Goal: Transaction & Acquisition: Register for event/course

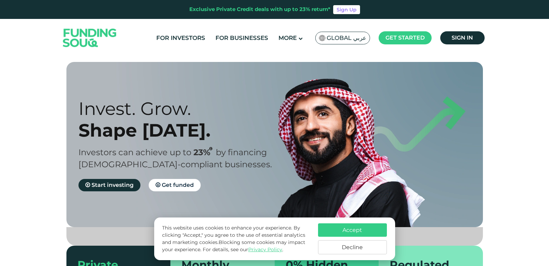
click at [346, 36] on span "Global عربي" at bounding box center [346, 38] width 40 height 8
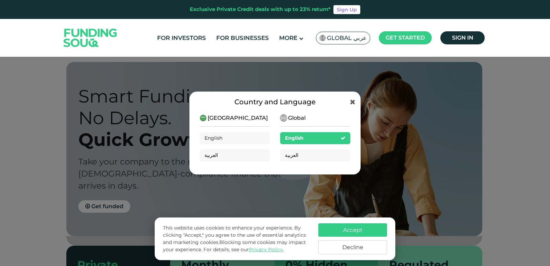
click at [229, 119] on span "[GEOGRAPHIC_DATA]" at bounding box center [238, 118] width 60 height 8
click at [302, 116] on span "Global" at bounding box center [297, 118] width 18 height 8
click at [233, 119] on span "[GEOGRAPHIC_DATA]" at bounding box center [238, 118] width 60 height 8
click at [221, 155] on div "العربية" at bounding box center [235, 155] width 70 height 12
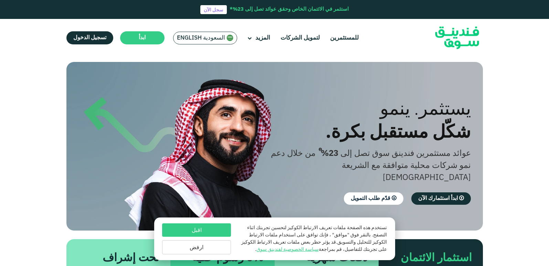
click at [192, 35] on span "السعودية English" at bounding box center [201, 38] width 48 height 8
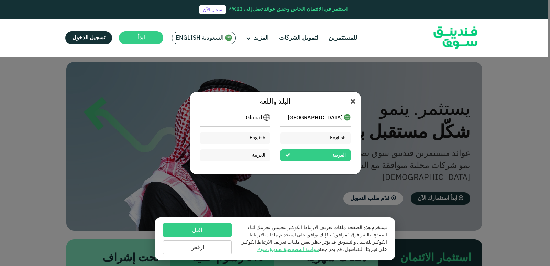
click at [303, 152] on div "العربية" at bounding box center [316, 155] width 70 height 12
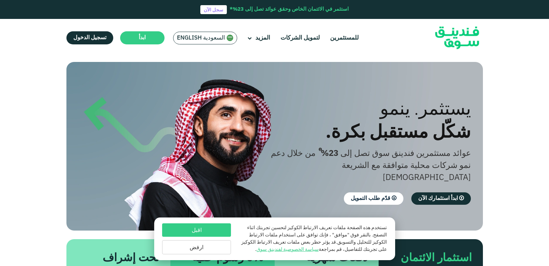
click at [193, 246] on button "ارفض" at bounding box center [196, 247] width 69 height 14
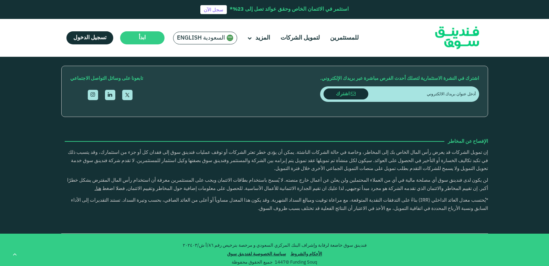
scroll to position [997, 0]
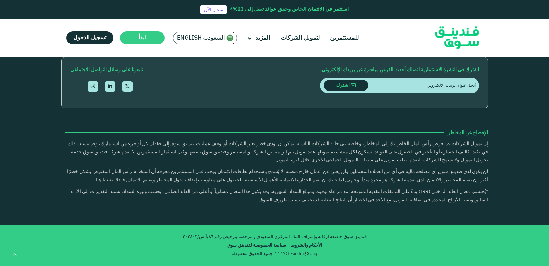
type tc-range-slider "4"
type tc-range-slider "10000"
drag, startPoint x: 455, startPoint y: 140, endPoint x: 465, endPoint y: 142, distance: 9.8
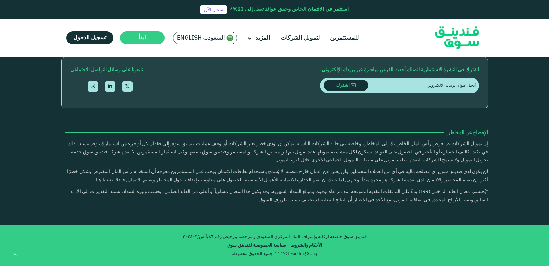
type tc-range-slider "1"
drag, startPoint x: 262, startPoint y: 140, endPoint x: 336, endPoint y: 141, distance: 74.3
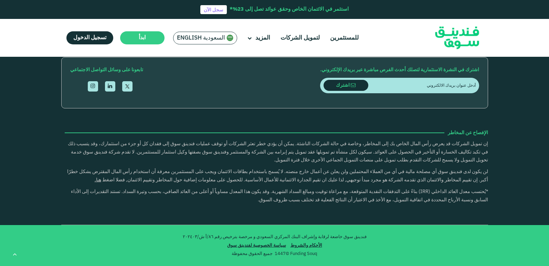
scroll to position [1616, 0]
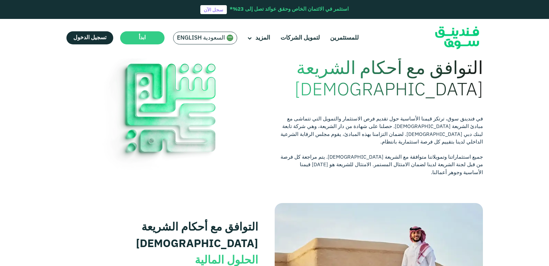
scroll to position [34, 0]
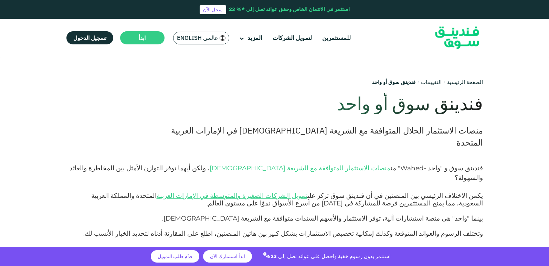
click at [459, 38] on img at bounding box center [456, 38] width 67 height 35
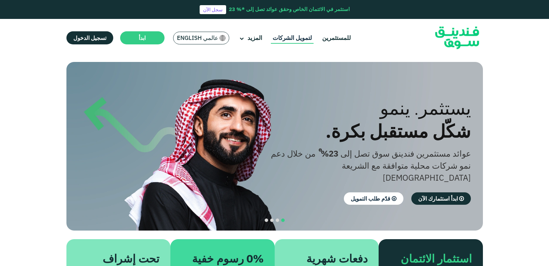
click at [295, 39] on link "لتمويل الشركات" at bounding box center [292, 37] width 43 height 11
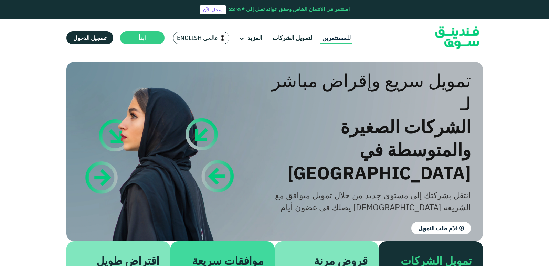
drag, startPoint x: 336, startPoint y: 37, endPoint x: 335, endPoint y: 43, distance: 6.2
click at [336, 37] on link "للمستثمرين" at bounding box center [336, 37] width 32 height 11
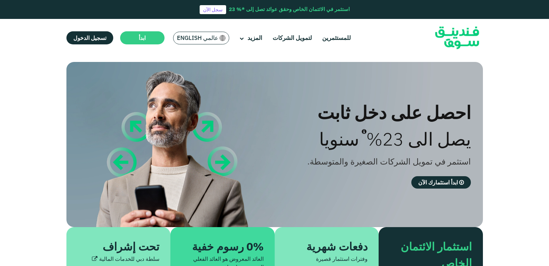
type tc-range-slider "4"
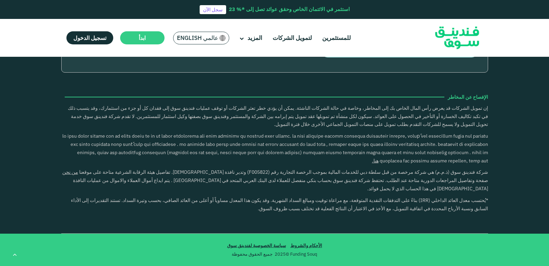
scroll to position [1341, 0]
type tc-range-slider "20000"
drag, startPoint x: 452, startPoint y: 111, endPoint x: 465, endPoint y: 114, distance: 13.4
type tc-range-slider "30000"
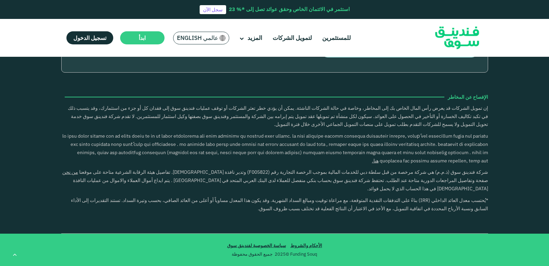
drag, startPoint x: 261, startPoint y: 112, endPoint x: 247, endPoint y: 113, distance: 14.9
type tc-range-slider "5"
drag, startPoint x: 258, startPoint y: 112, endPoint x: 238, endPoint y: 114, distance: 20.0
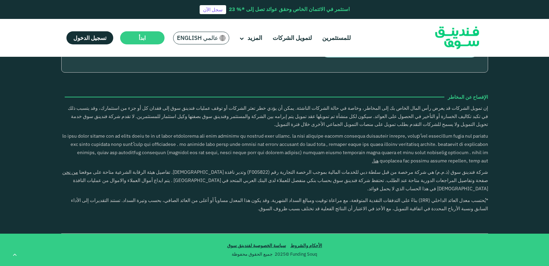
type tc-range-slider "10000"
drag, startPoint x: 461, startPoint y: 115, endPoint x: 465, endPoint y: 113, distance: 4.6
type tc-range-slider "1"
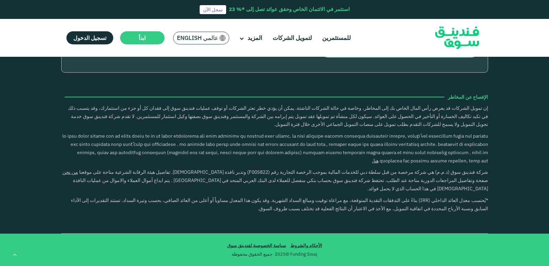
drag, startPoint x: 230, startPoint y: 110, endPoint x: 329, endPoint y: 118, distance: 99.4
drag, startPoint x: 466, startPoint y: 115, endPoint x: 491, endPoint y: 116, distance: 25.8
type tc-range-slider "10000"
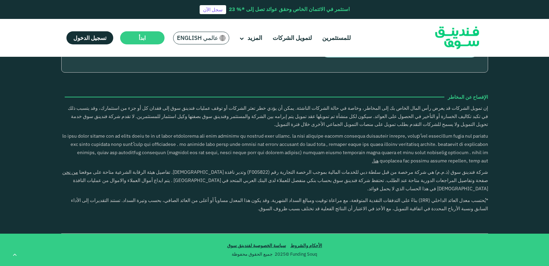
type tc-range-slider "10000"
drag, startPoint x: 469, startPoint y: 111, endPoint x: 465, endPoint y: 115, distance: 6.1
type tc-range-slider "10000"
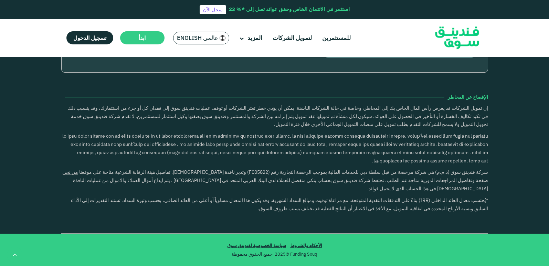
drag, startPoint x: 503, startPoint y: 184, endPoint x: 513, endPoint y: 185, distance: 10.5
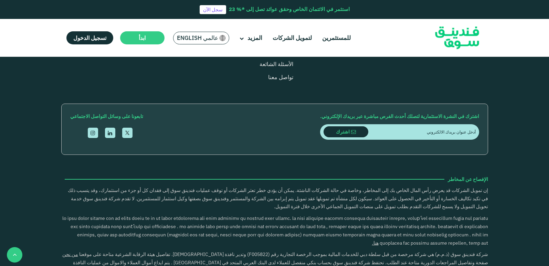
scroll to position [730, 0]
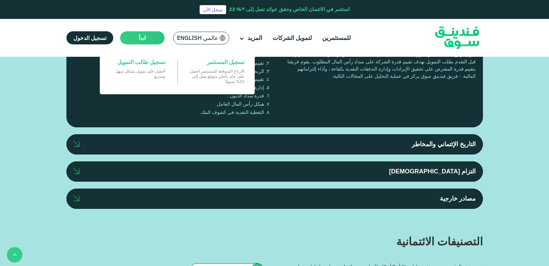
click at [140, 37] on span "ابدأ" at bounding box center [142, 37] width 7 height 7
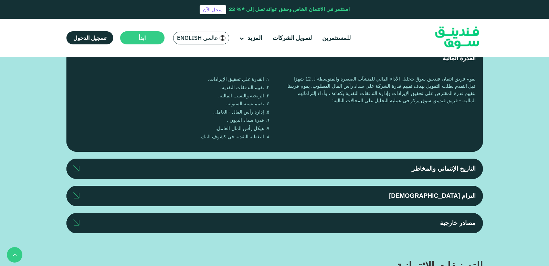
scroll to position [696, 0]
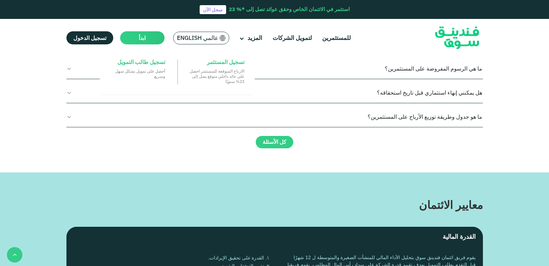
click at [133, 38] on main "ابدأ" at bounding box center [142, 37] width 44 height 13
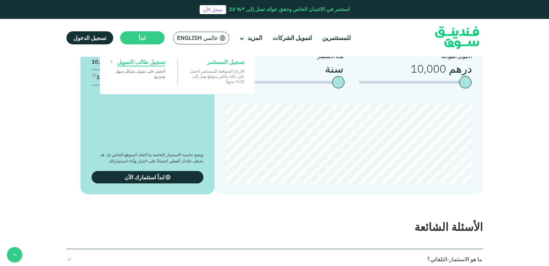
scroll to position [662, 0]
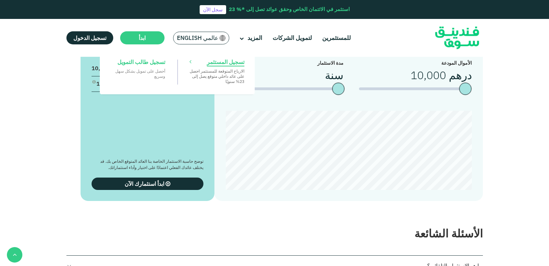
click at [222, 63] on span "تسجيل المستثمر" at bounding box center [225, 62] width 37 height 8
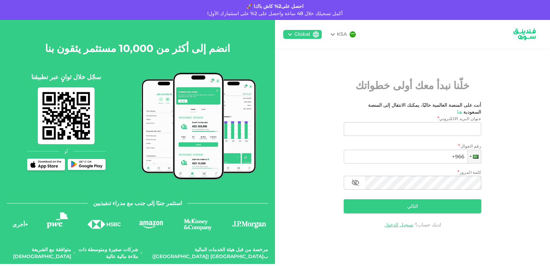
click at [357, 235] on div "KSA Global خلّنا نبدأ معك أولى خطواتك أنت على المنصة العالمية حاليًا، يمكنك الا…" at bounding box center [412, 142] width 275 height 244
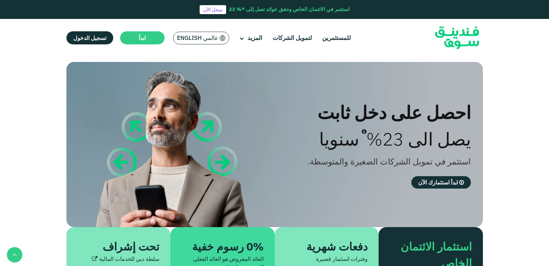
scroll to position [662, 0]
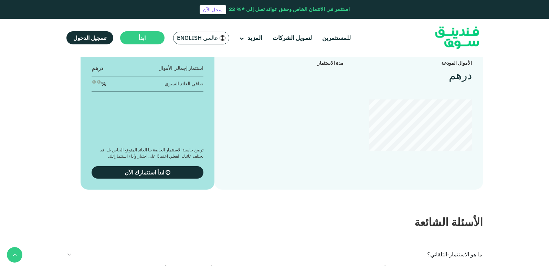
type tc-range-slider "4"
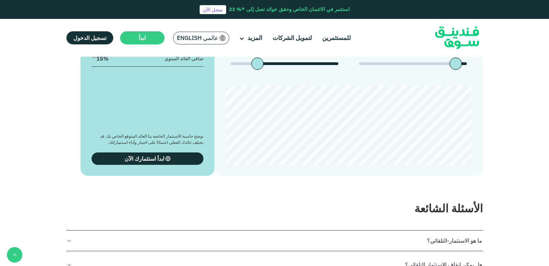
scroll to position [696, 0]
